Goal: Information Seeking & Learning: Find specific fact

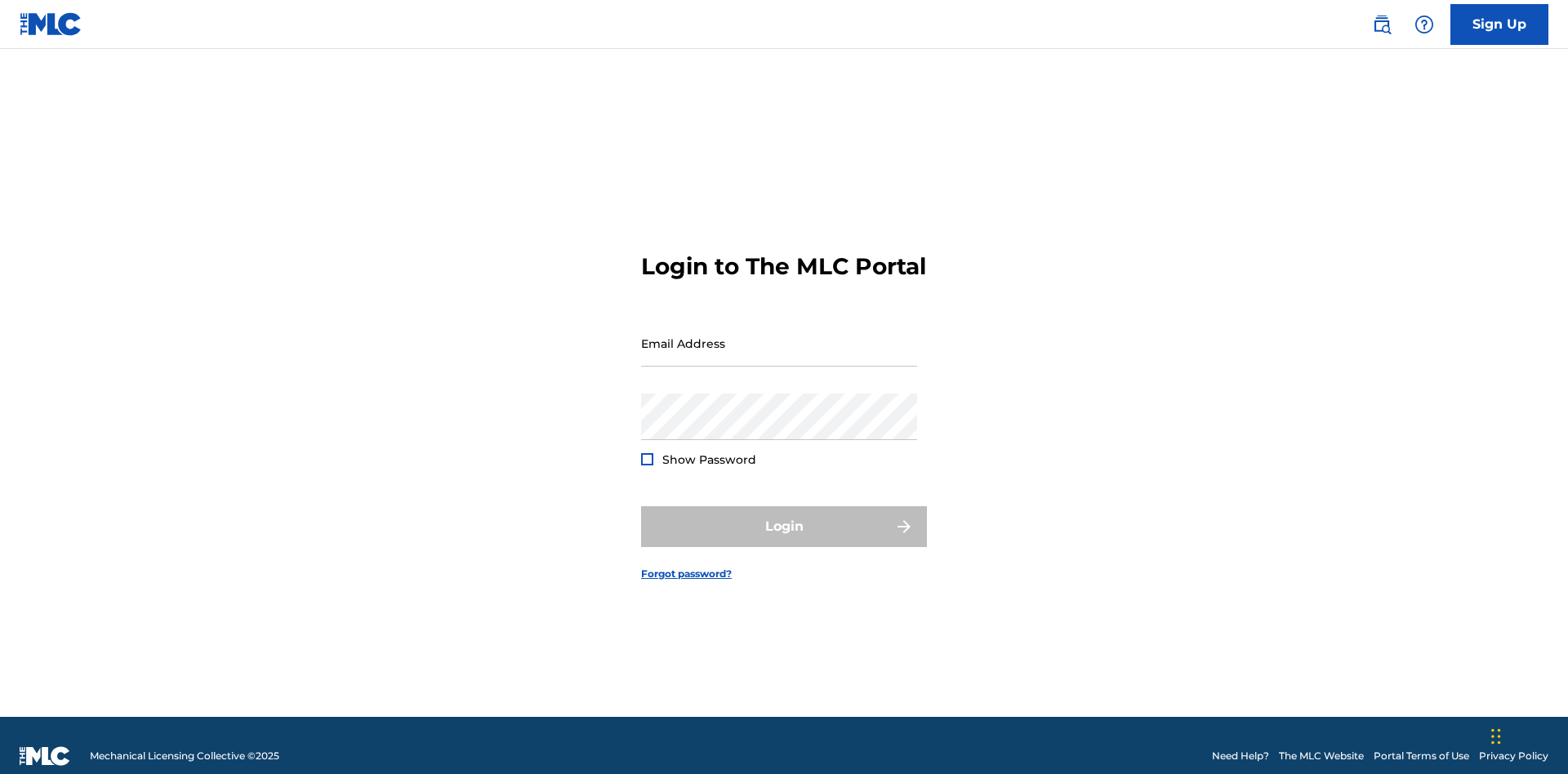
scroll to position [21, 0]
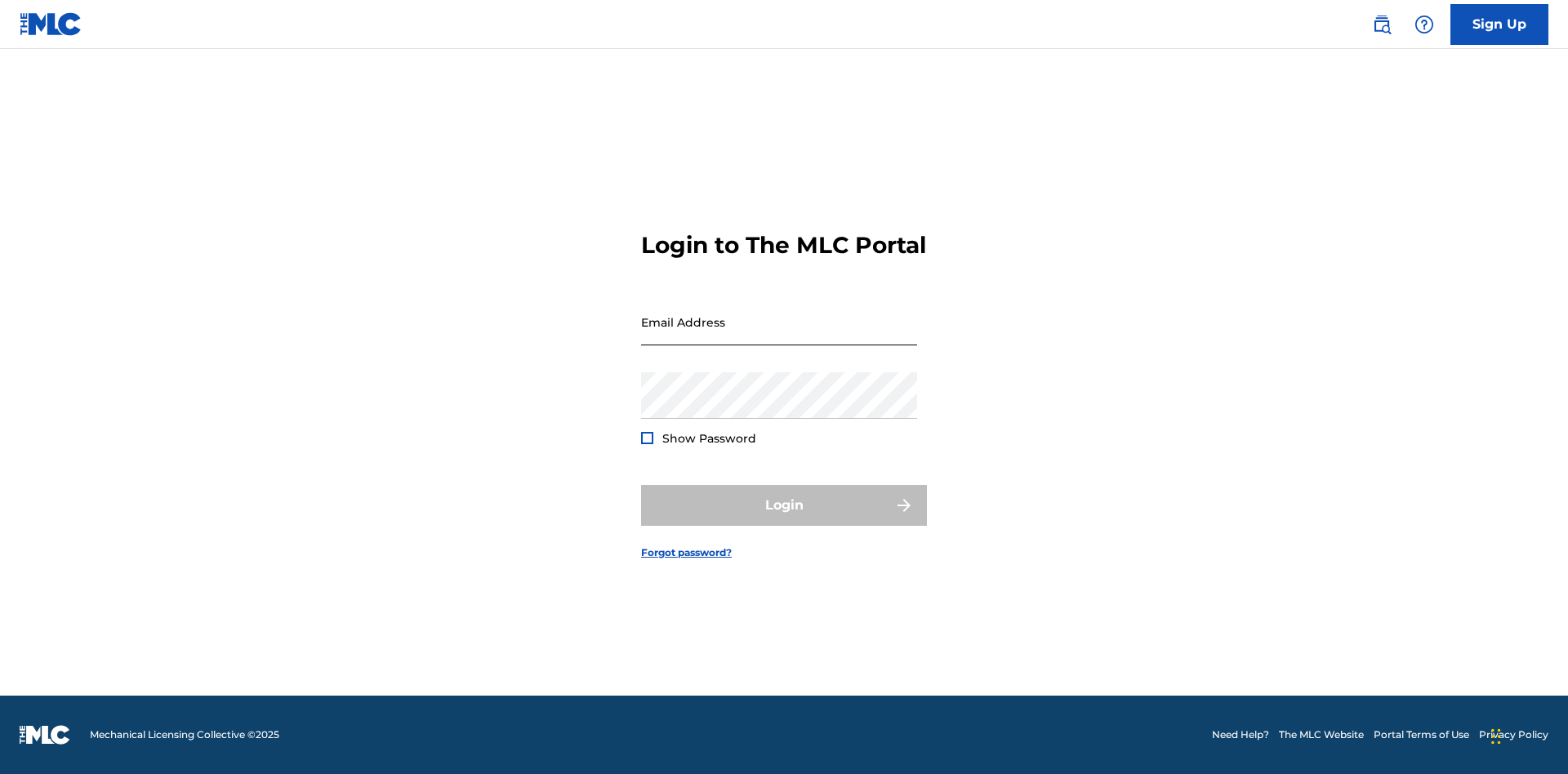
click at [779, 335] on input "Email Address" at bounding box center [779, 321] width 276 height 46
type input "Duke.McTesterson@gmail.com"
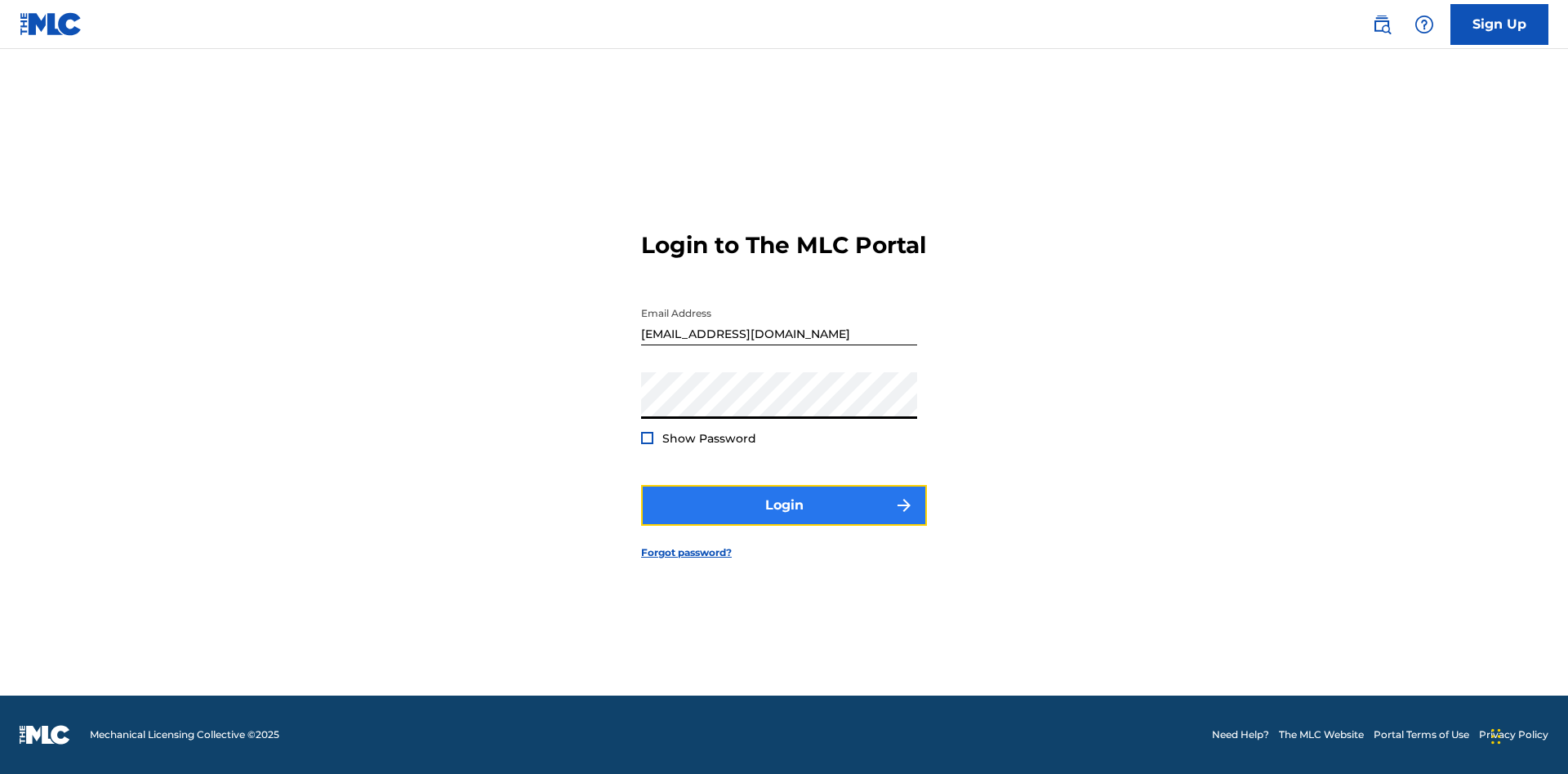
click at [784, 519] on button "Login" at bounding box center [784, 504] width 286 height 41
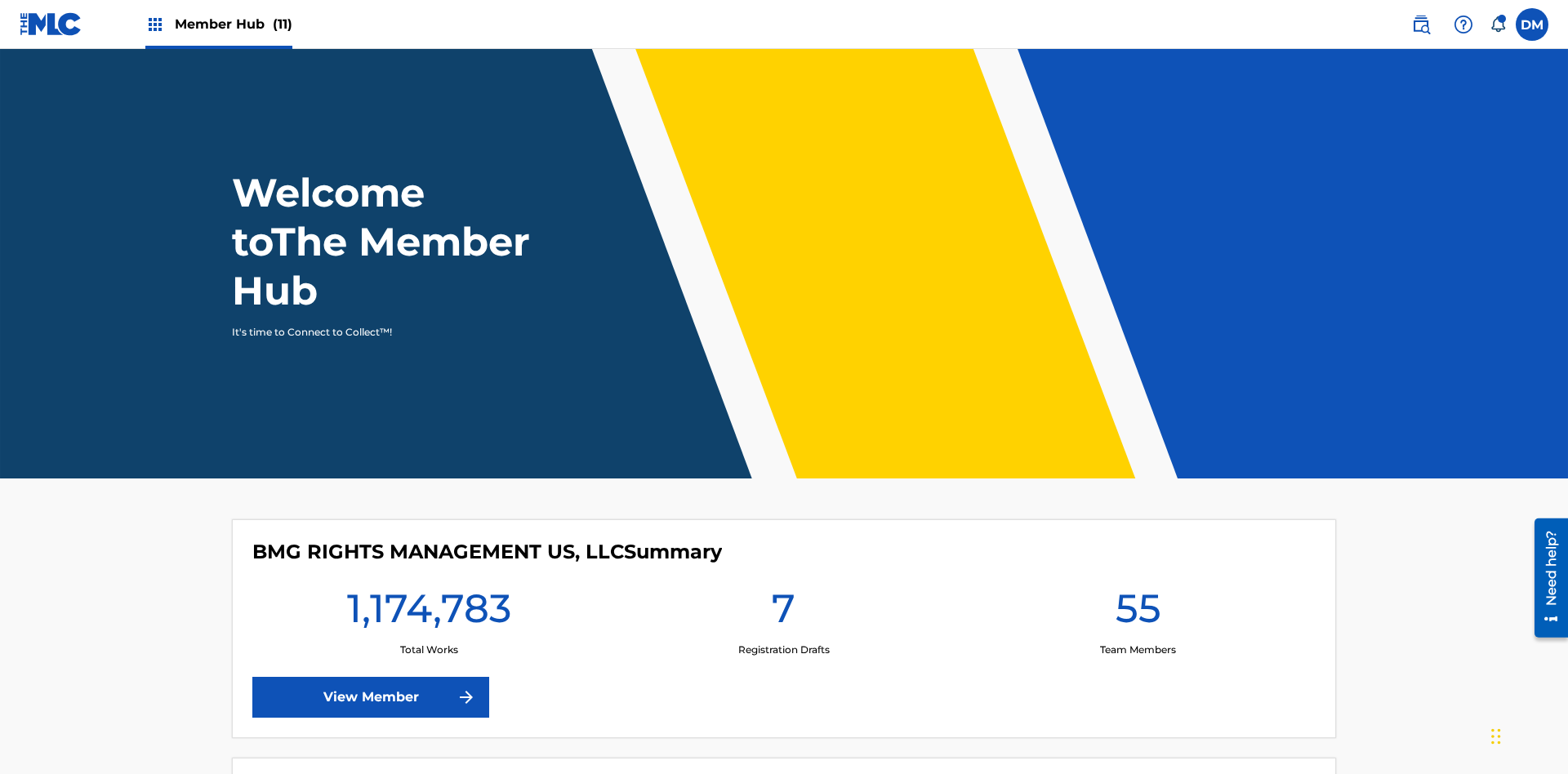
click at [218, 24] on span "Member Hub (11)" at bounding box center [233, 24] width 118 height 19
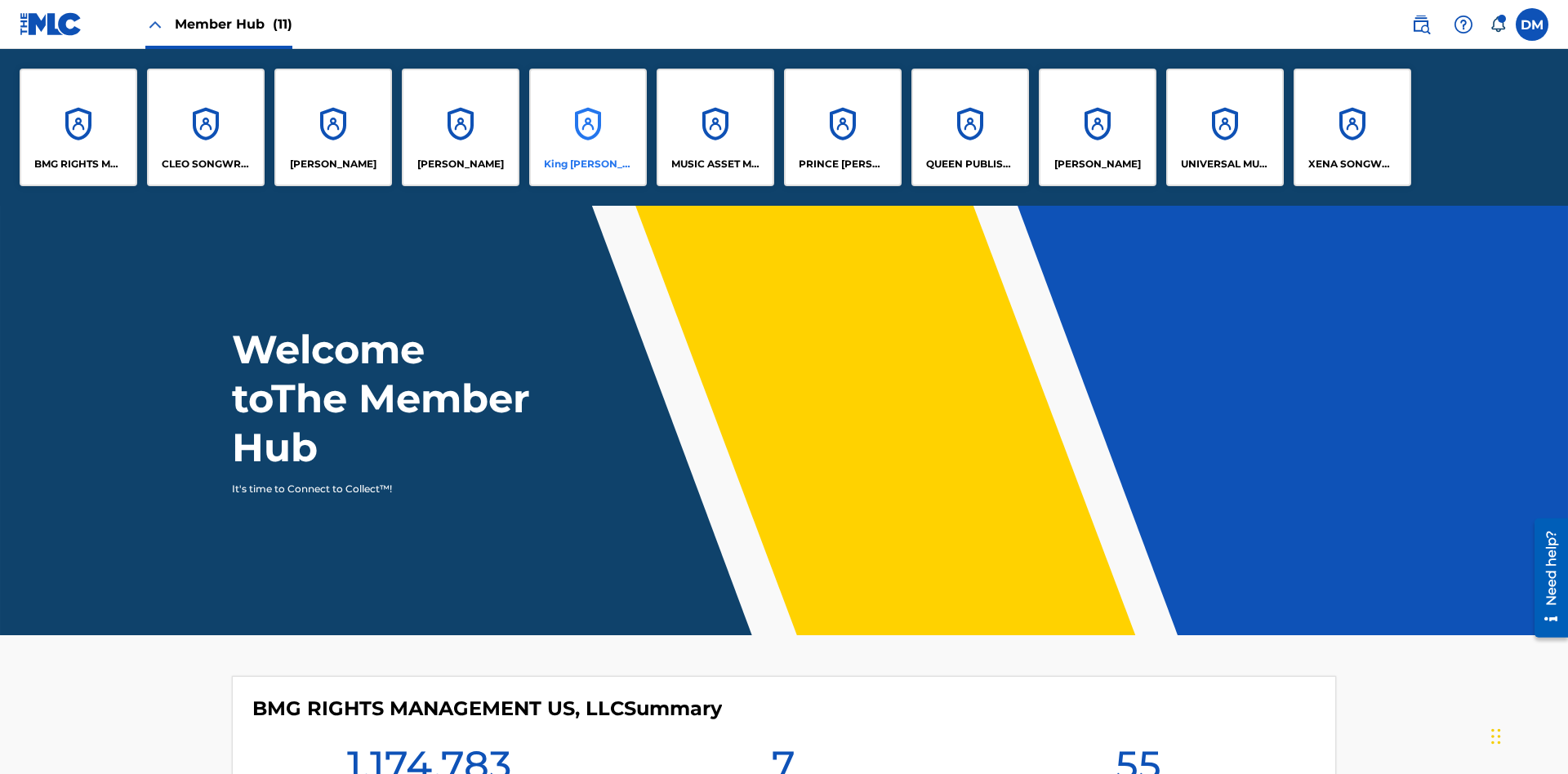
click at [588, 164] on p "King McTesterson" at bounding box center [589, 164] width 89 height 15
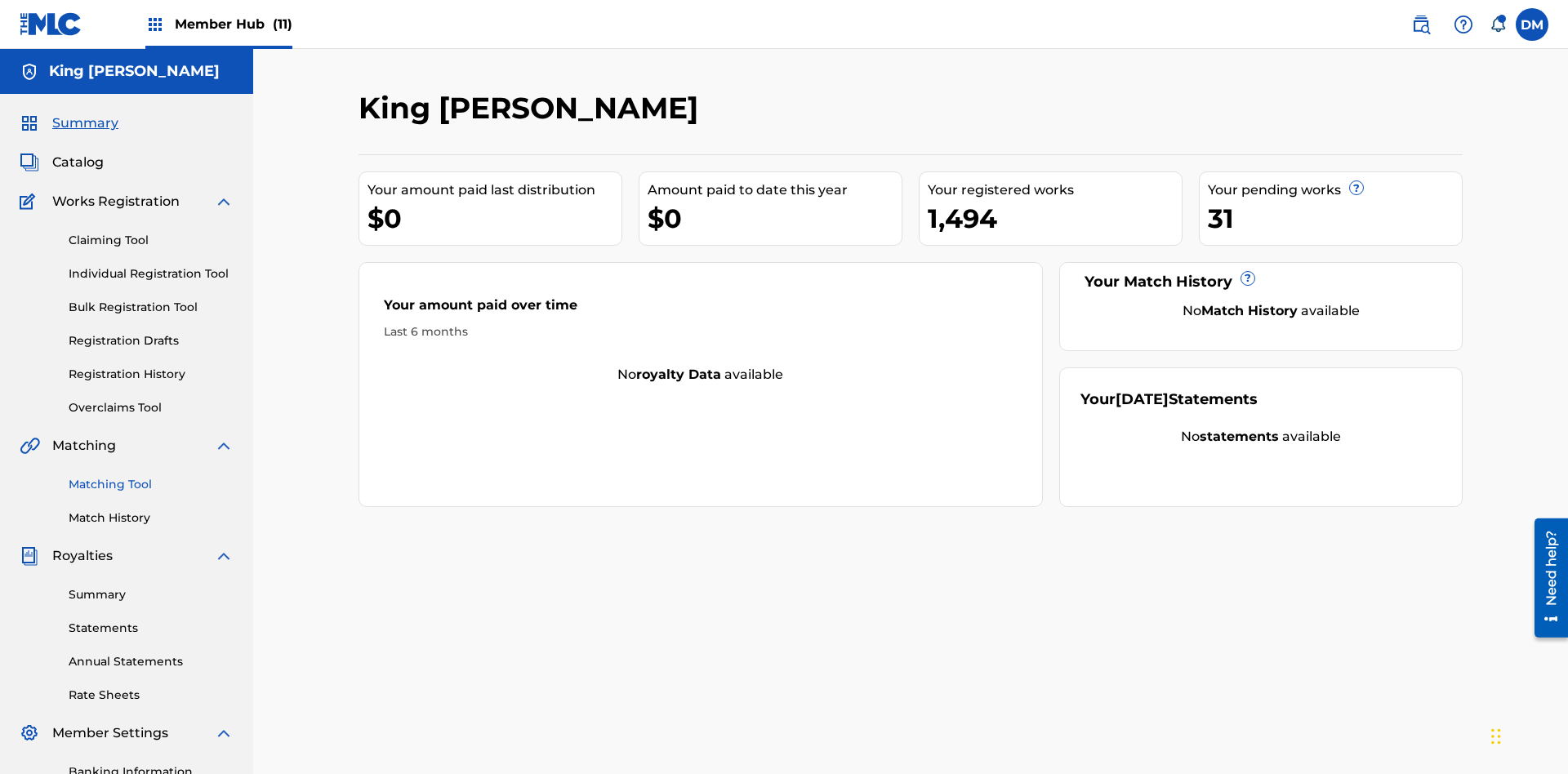
click at [151, 476] on link "Matching Tool" at bounding box center [150, 484] width 165 height 17
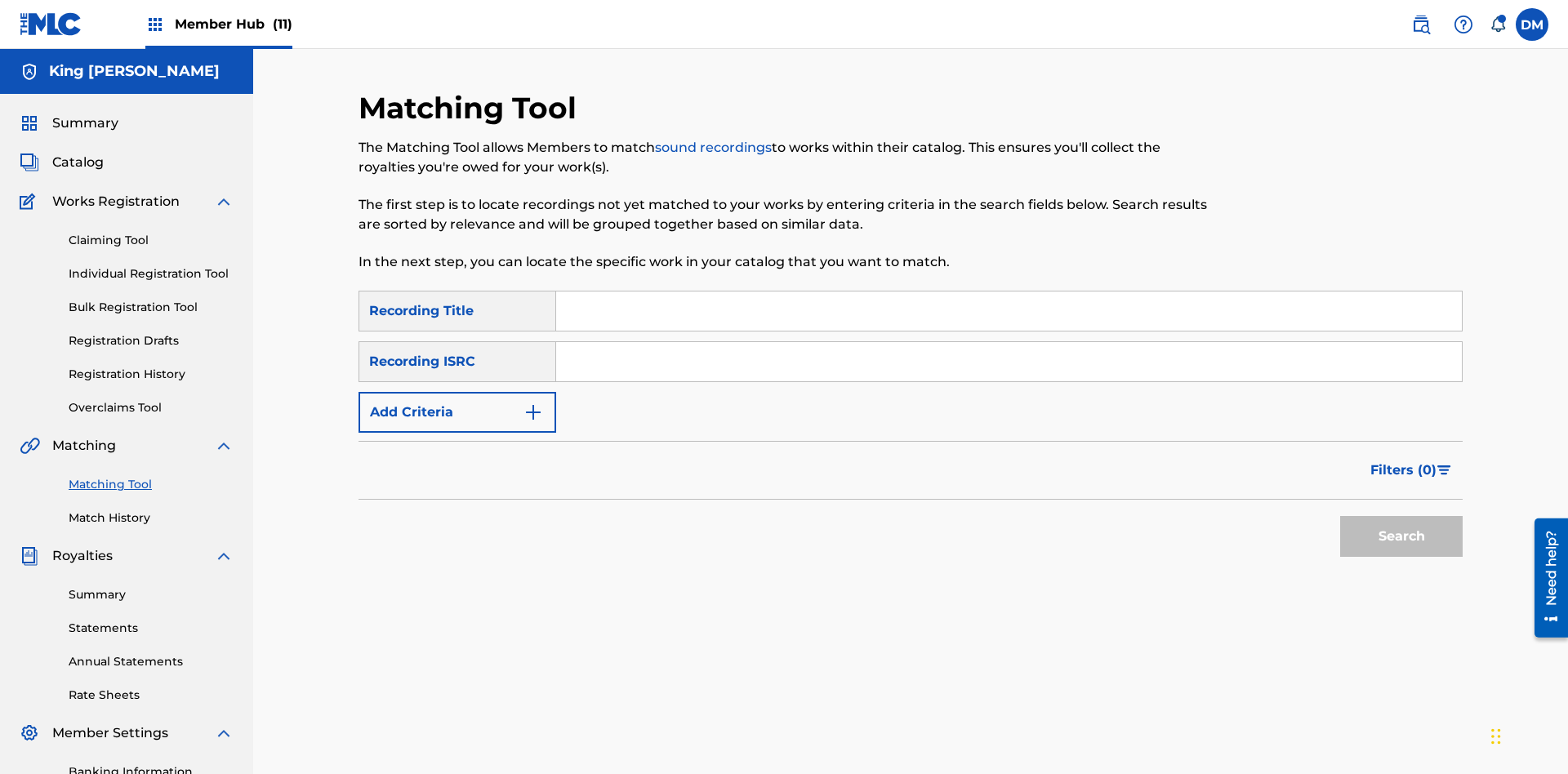
click at [1009, 291] on input "Search Form" at bounding box center [1009, 311] width 906 height 39
type input "Cowboy"
click at [1404, 461] on span "Filters ( 0 )" at bounding box center [1403, 471] width 67 height 20
click at [0, 0] on input "Search Form" at bounding box center [0, 0] width 0 height 0
click at [0, 0] on button "Apply Filters" at bounding box center [0, 0] width 0 height 0
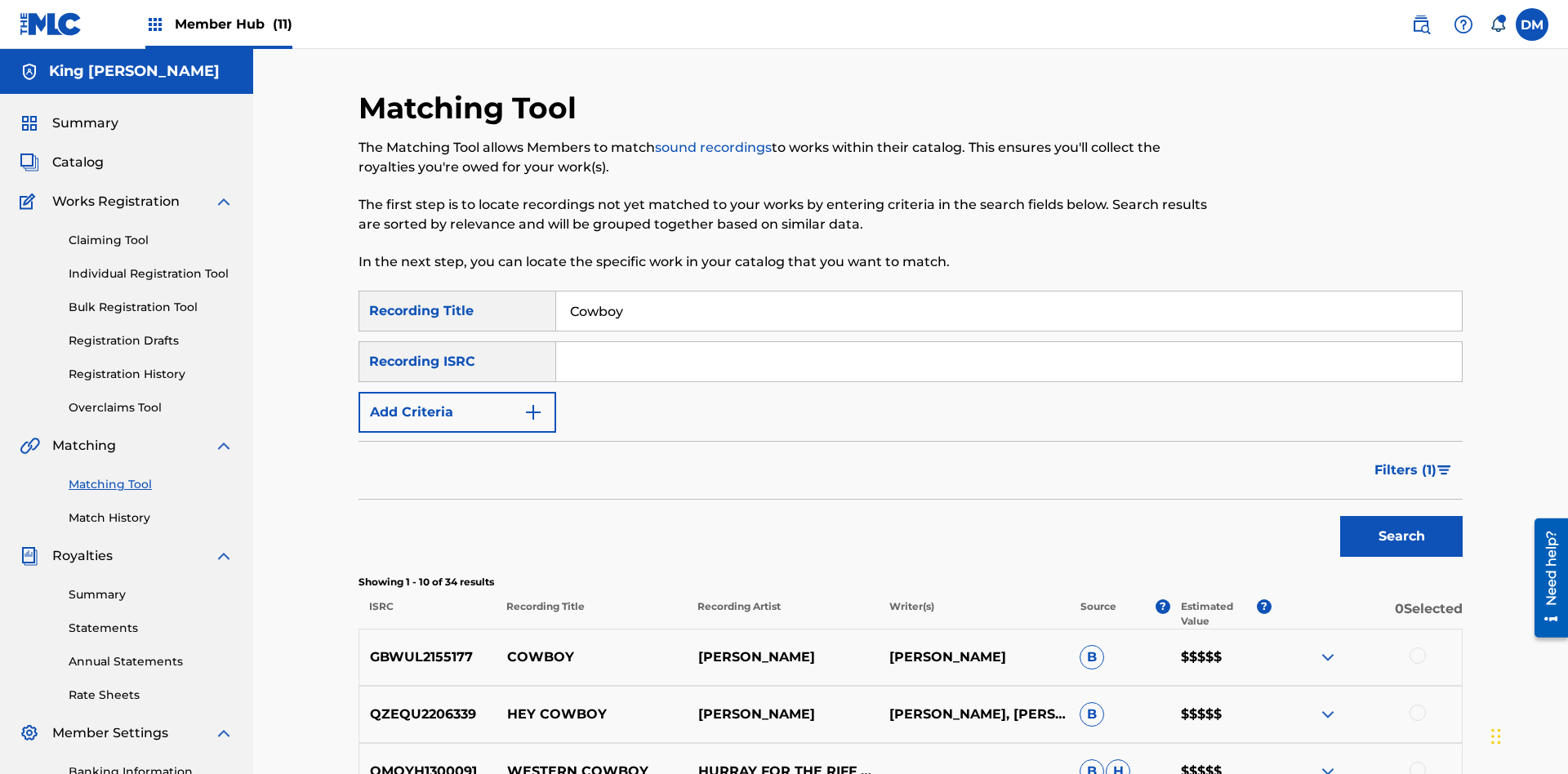
click at [1009, 291] on input "Cowboy" at bounding box center [1009, 311] width 906 height 39
click at [1009, 291] on input "Search Form" at bounding box center [1009, 311] width 906 height 39
type input "Hocus Pocus"
click at [1405, 461] on span "Filters ( 1 )" at bounding box center [1406, 471] width 62 height 20
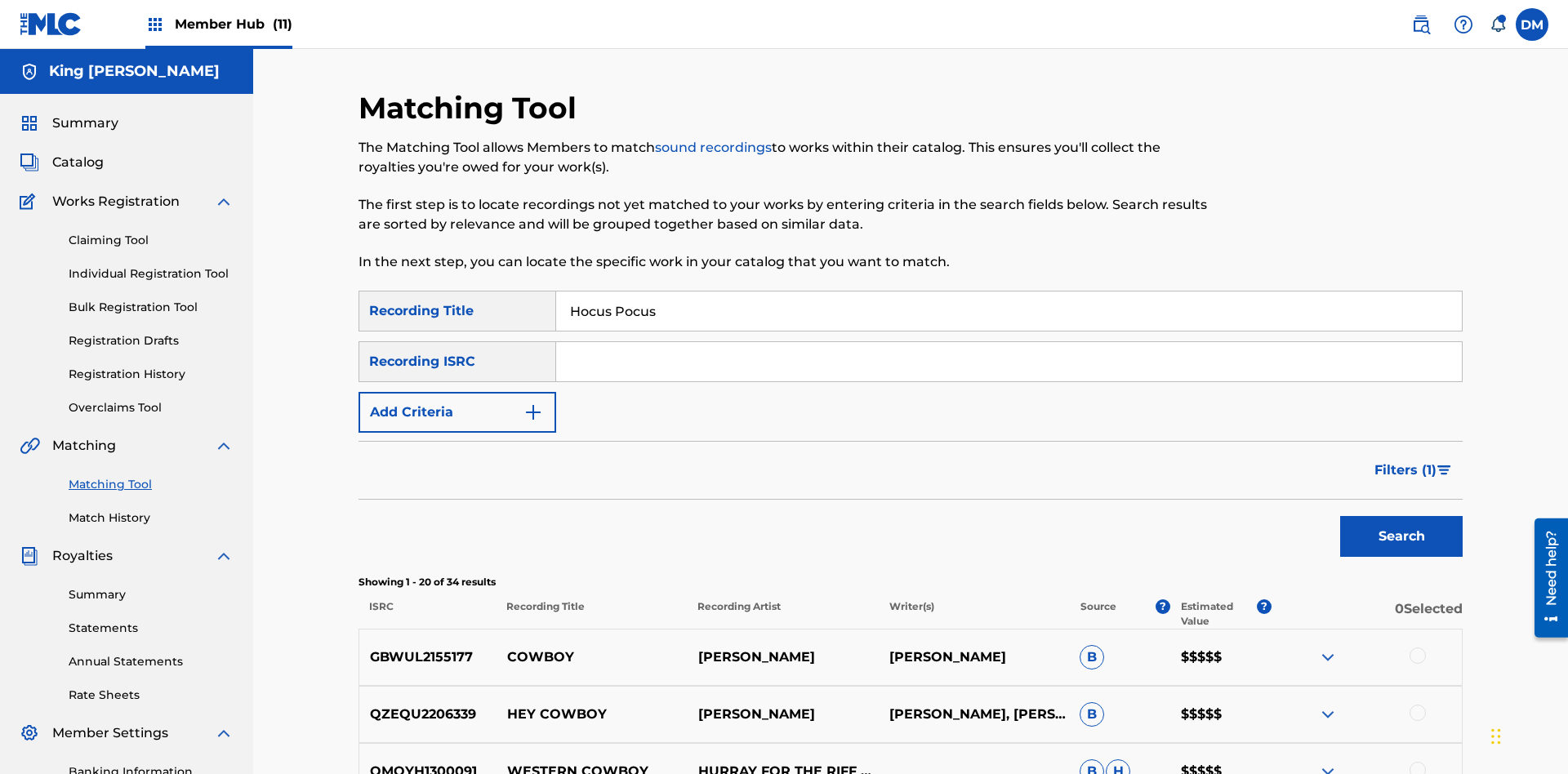
click at [0, 0] on input "Search Form" at bounding box center [0, 0] width 0 height 0
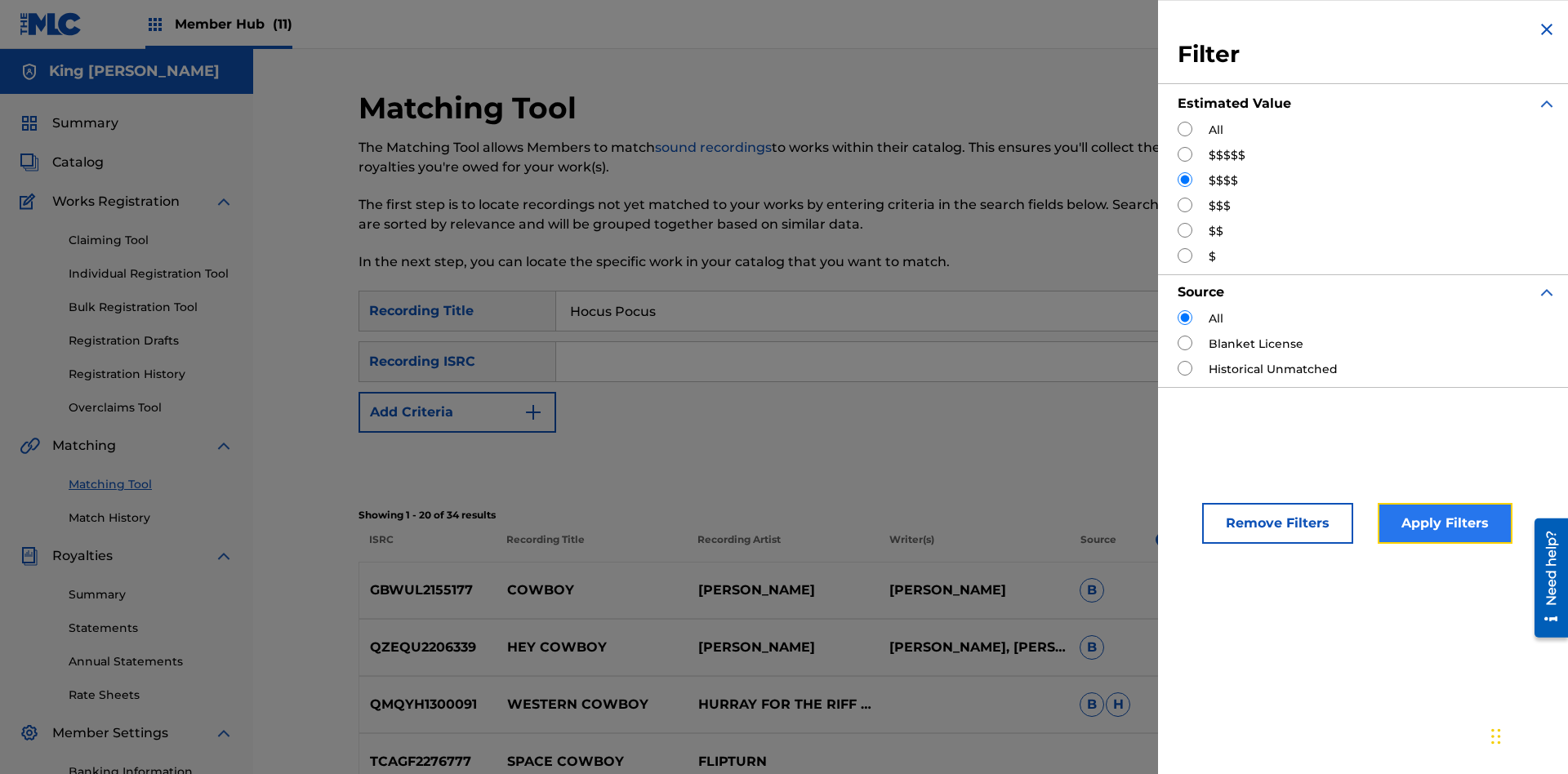
click at [1442, 524] on button "Apply Filters" at bounding box center [1445, 523] width 135 height 41
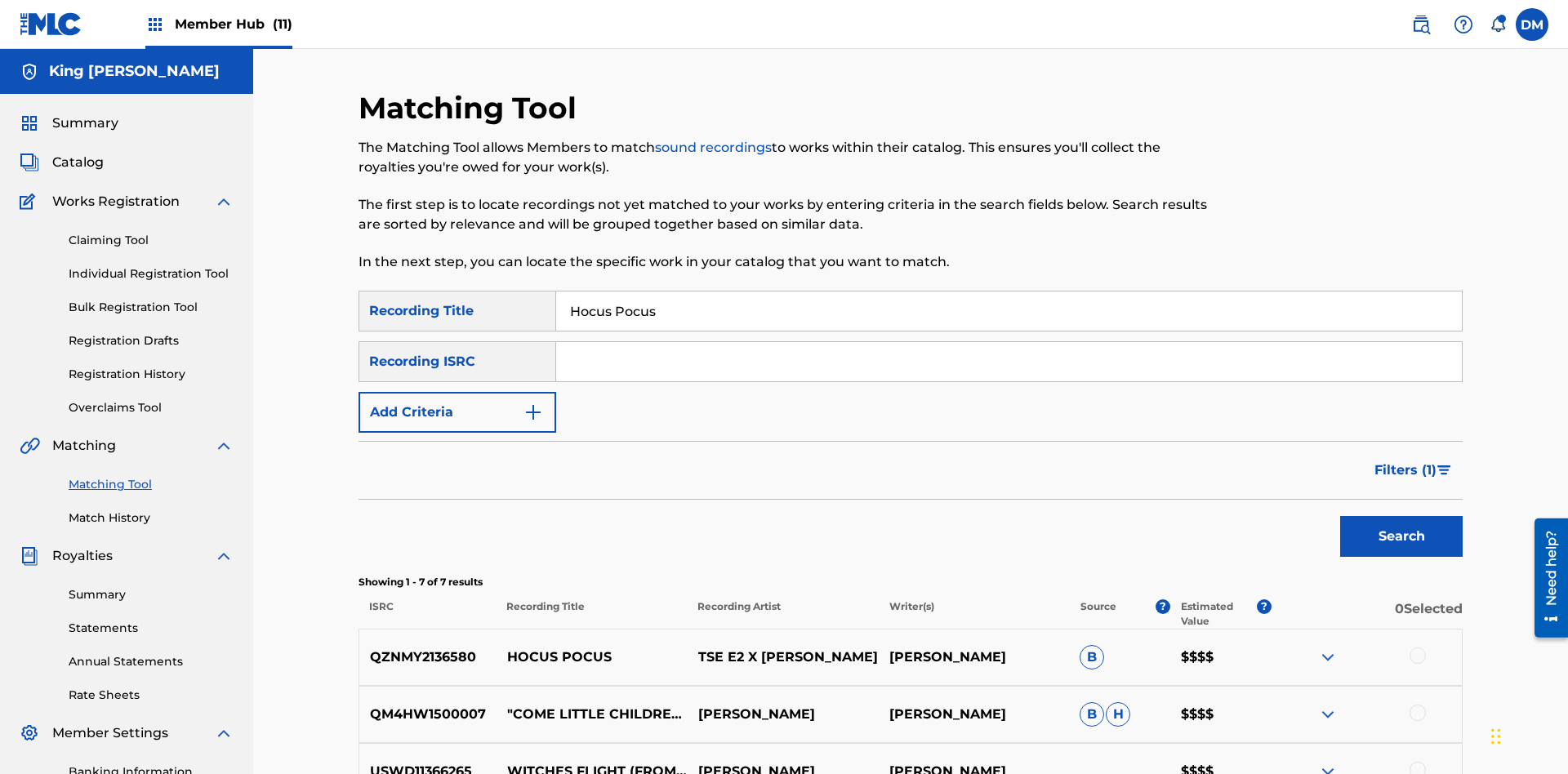
click at [1009, 291] on input "Hocus Pocus" at bounding box center [1009, 311] width 906 height 39
click at [1009, 291] on input "Search Form" at bounding box center [1009, 311] width 906 height 39
type input "Milenko"
click at [1405, 461] on span "Filters ( 1 )" at bounding box center [1406, 471] width 62 height 20
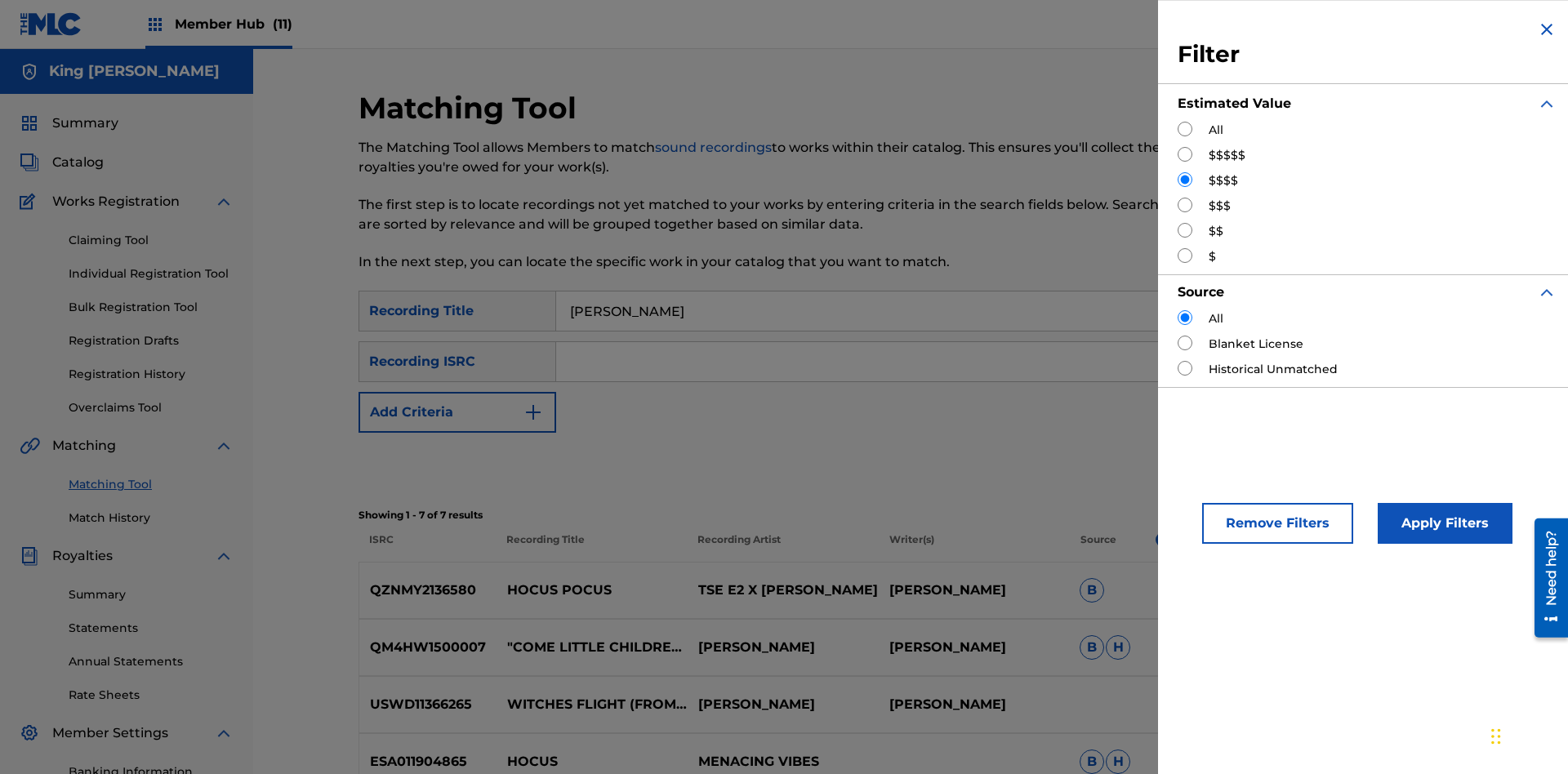
click at [1185, 205] on input "Search Form" at bounding box center [1185, 205] width 15 height 15
radio input "true"
click at [1442, 524] on button "Apply Filters" at bounding box center [1445, 523] width 135 height 41
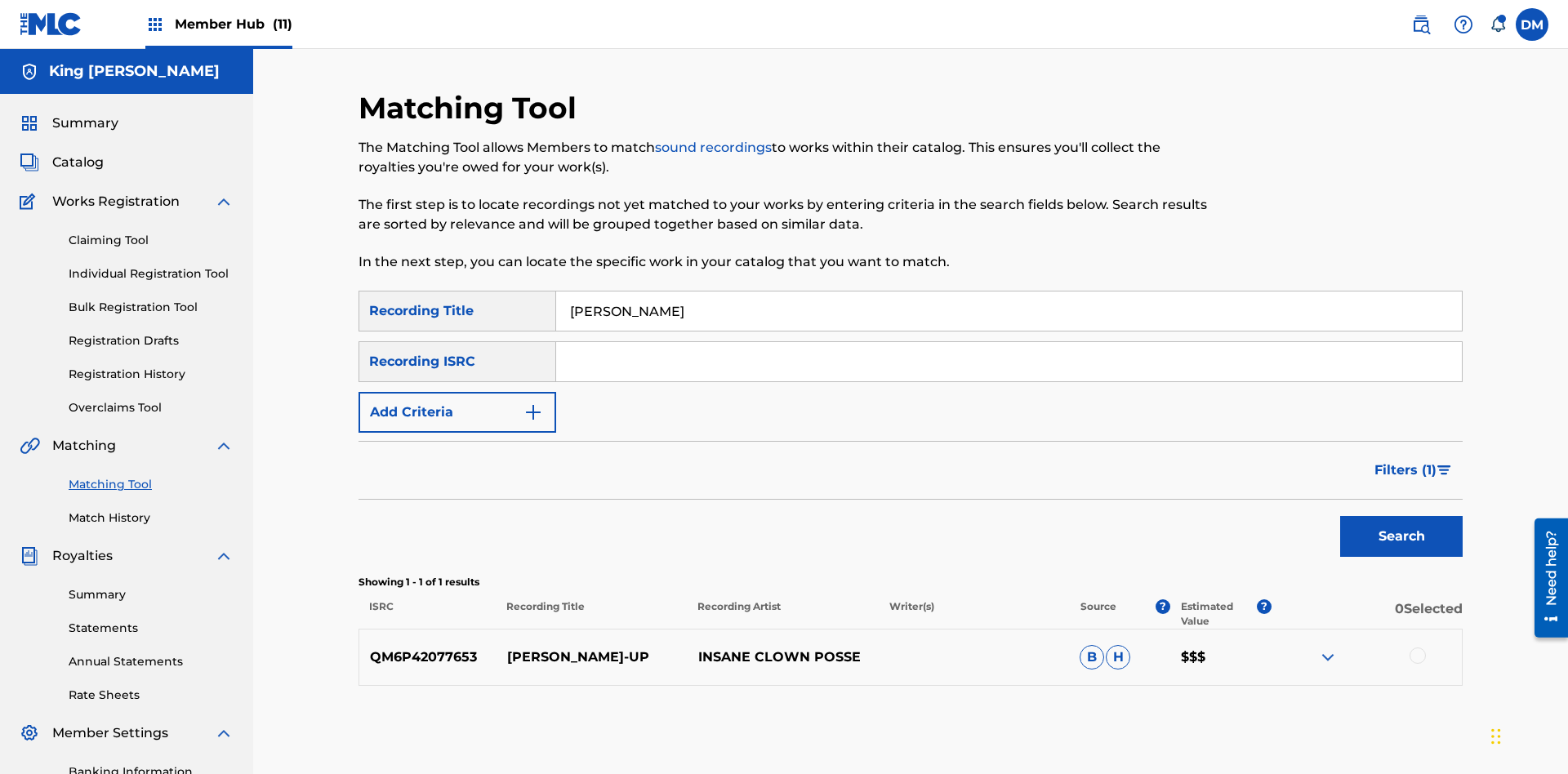
click at [1009, 291] on input "Milenko" at bounding box center [1009, 311] width 906 height 39
click at [1009, 291] on input "Search Form" at bounding box center [1009, 311] width 906 height 39
type input "Milenko"
click at [1405, 461] on span "Filters ( 1 )" at bounding box center [1406, 471] width 62 height 20
click at [0, 0] on input "Search Form" at bounding box center [0, 0] width 0 height 0
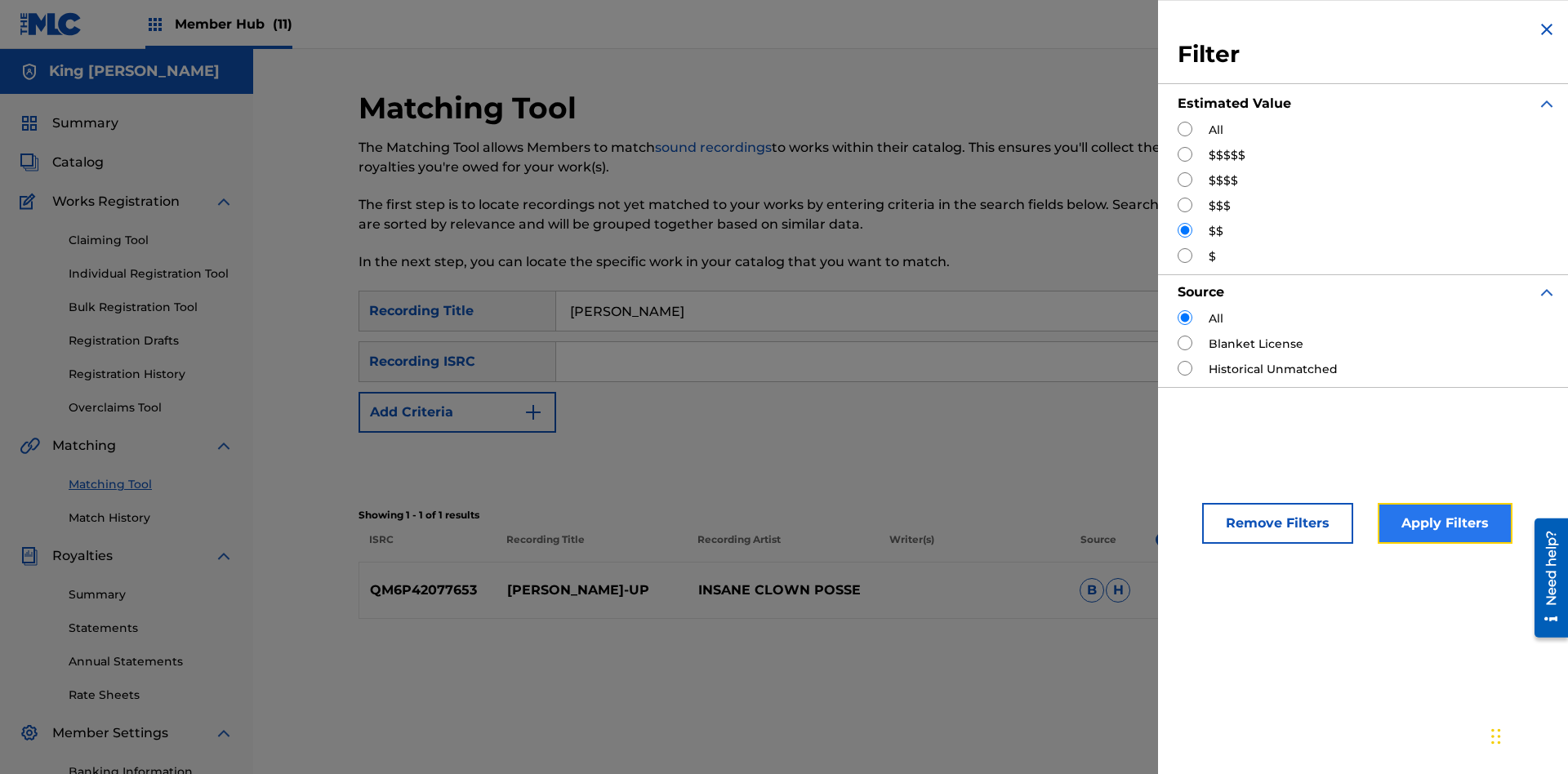
click at [1442, 524] on button "Apply Filters" at bounding box center [1445, 523] width 135 height 41
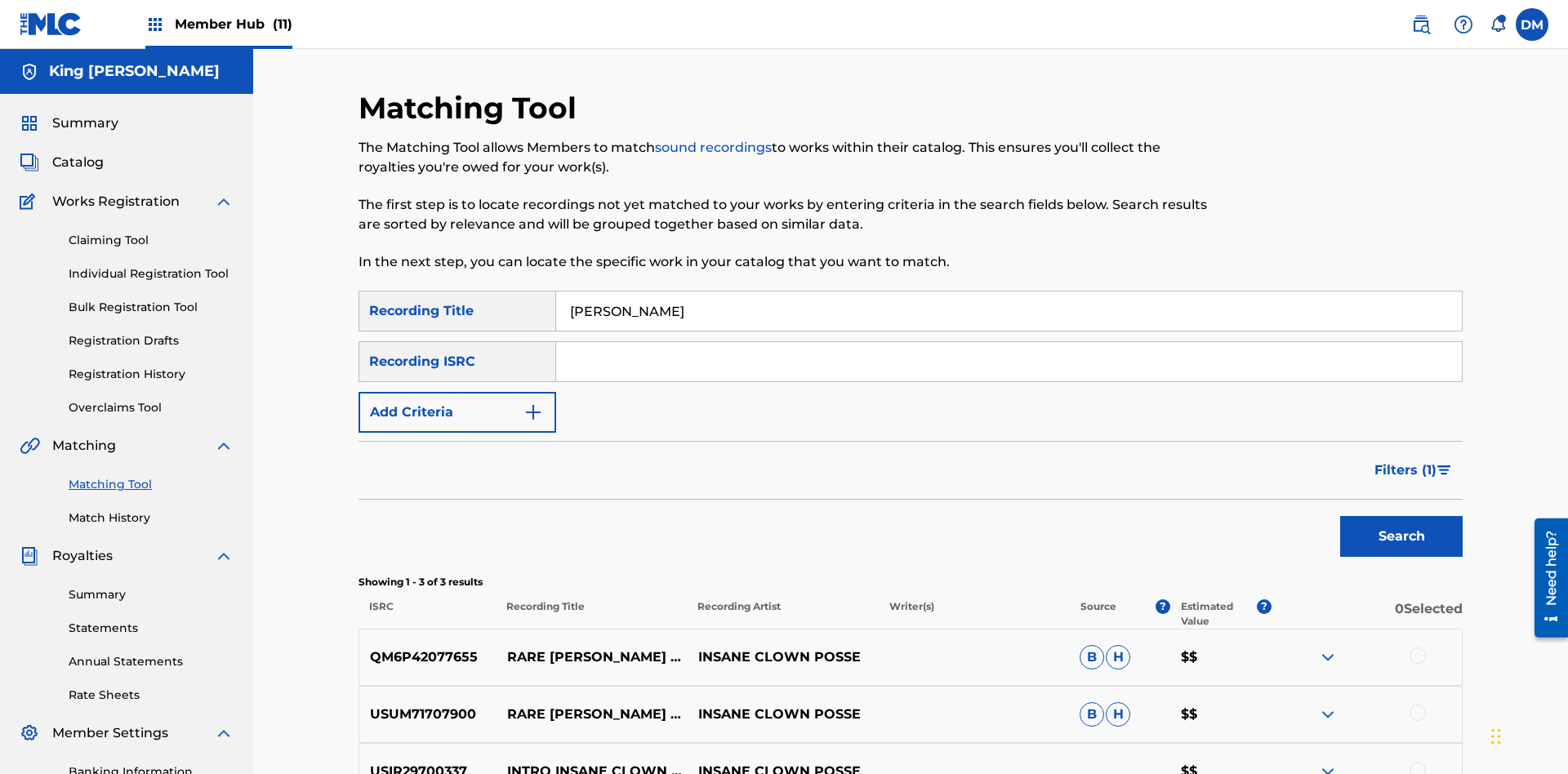
click at [1009, 291] on input "Milenko" at bounding box center [1009, 311] width 906 height 39
click at [1009, 291] on input "Search Form" at bounding box center [1009, 311] width 906 height 39
type input "Milenko"
click at [1405, 461] on span "Filters ( 1 )" at bounding box center [1406, 471] width 62 height 20
click at [0, 0] on input "Search Form" at bounding box center [0, 0] width 0 height 0
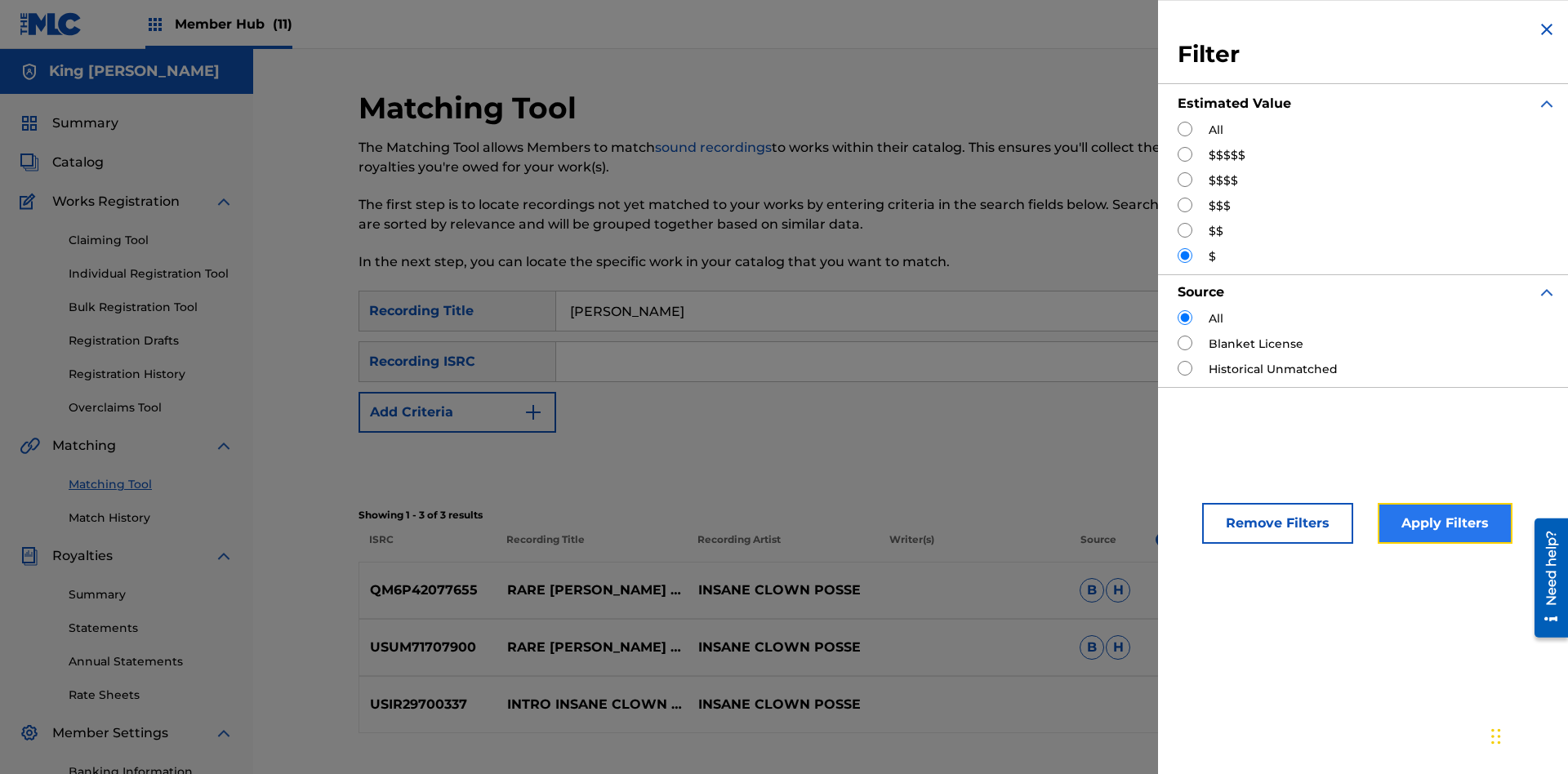
click at [1442, 524] on button "Apply Filters" at bounding box center [1445, 523] width 135 height 41
